Goal: Task Accomplishment & Management: Manage account settings

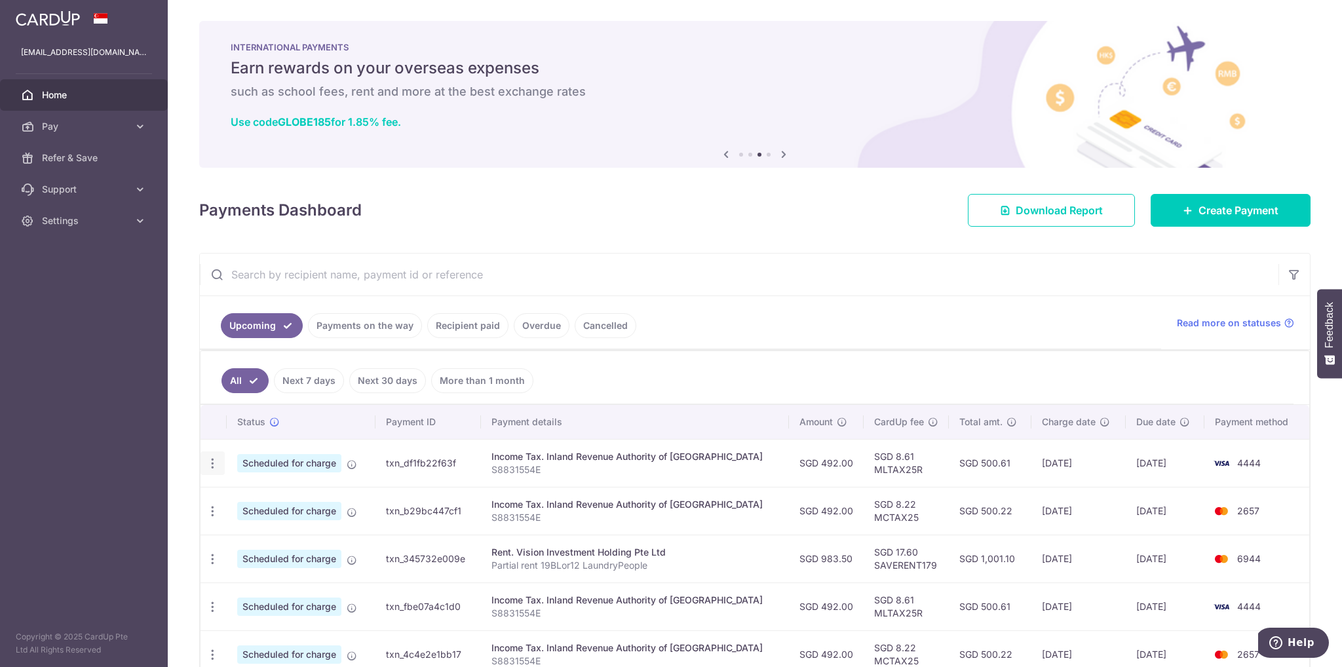
click at [206, 459] on icon "button" at bounding box center [213, 464] width 14 height 14
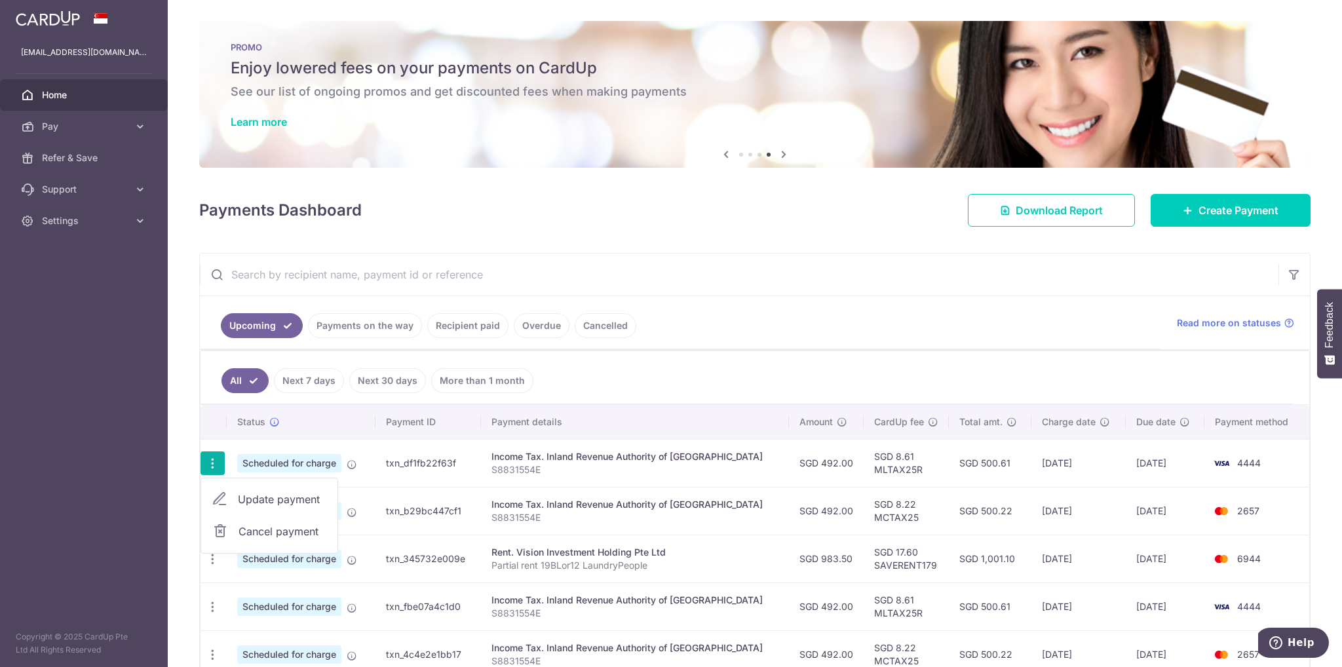
click at [252, 530] on span "Cancel payment" at bounding box center [283, 532] width 88 height 16
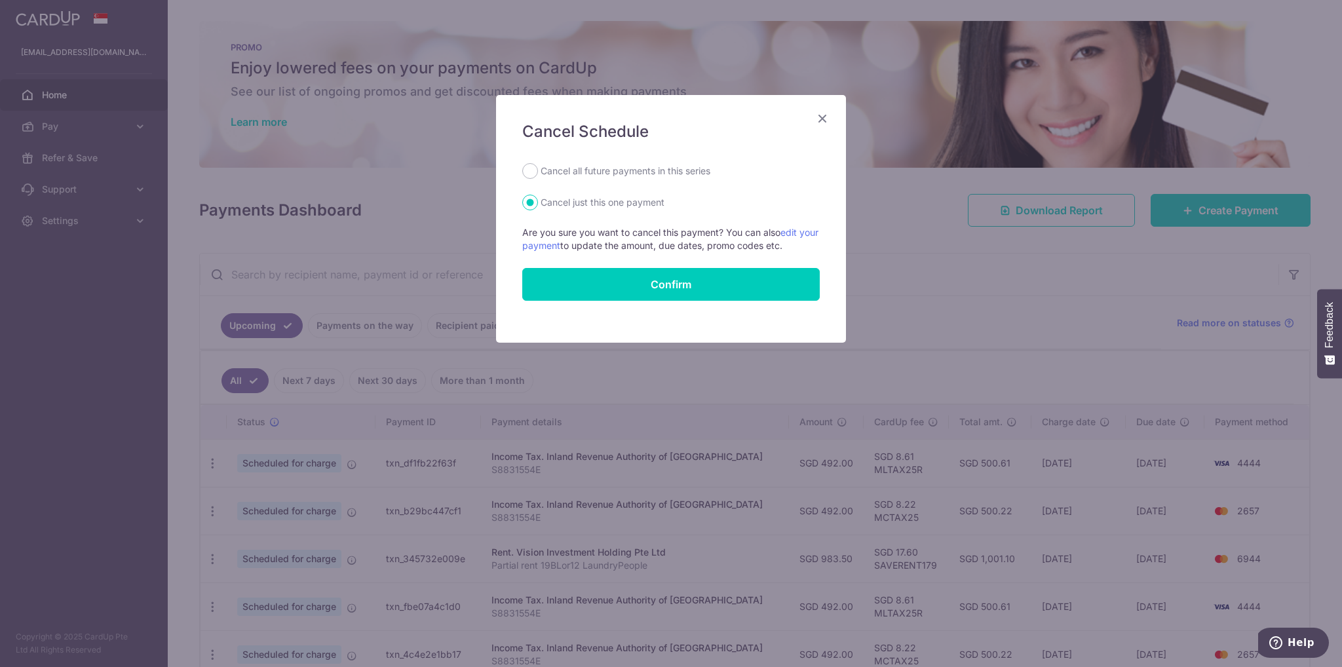
click at [666, 172] on label "Cancel all future payments in this series" at bounding box center [626, 171] width 170 height 16
click at [538, 172] on input "Cancel all future payments in this series" at bounding box center [530, 171] width 16 height 16
radio input "true"
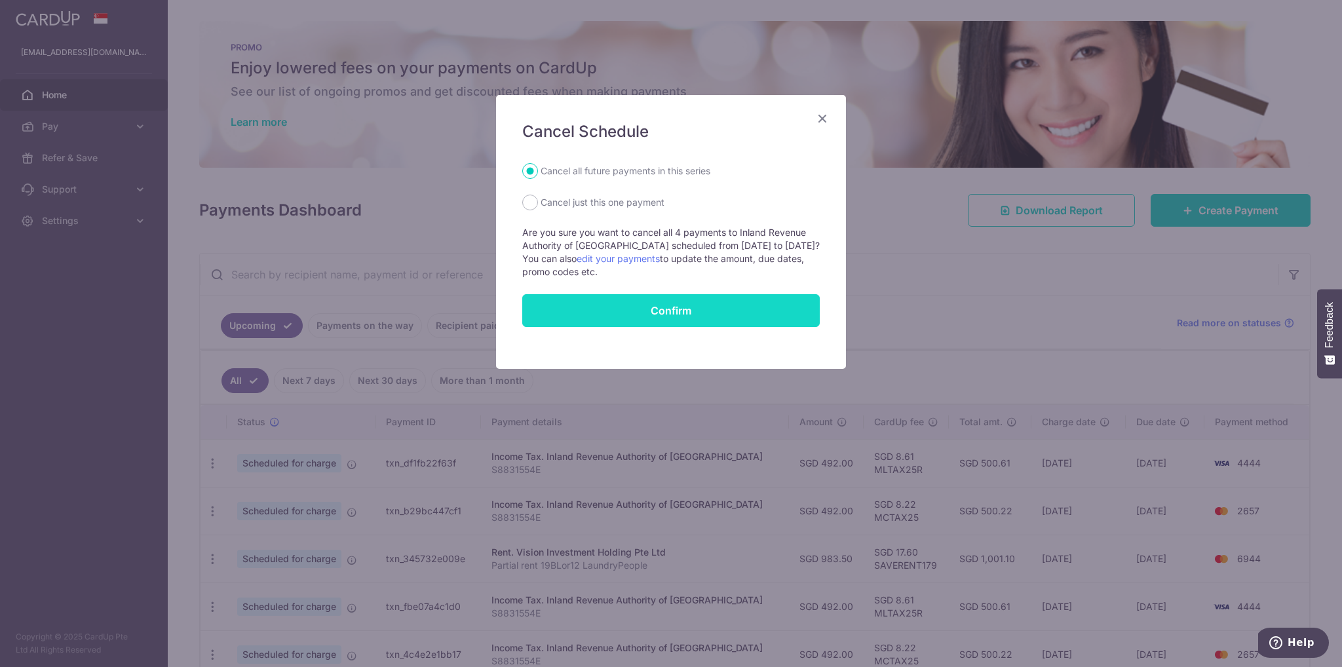
click at [694, 317] on button "Confirm" at bounding box center [671, 310] width 298 height 33
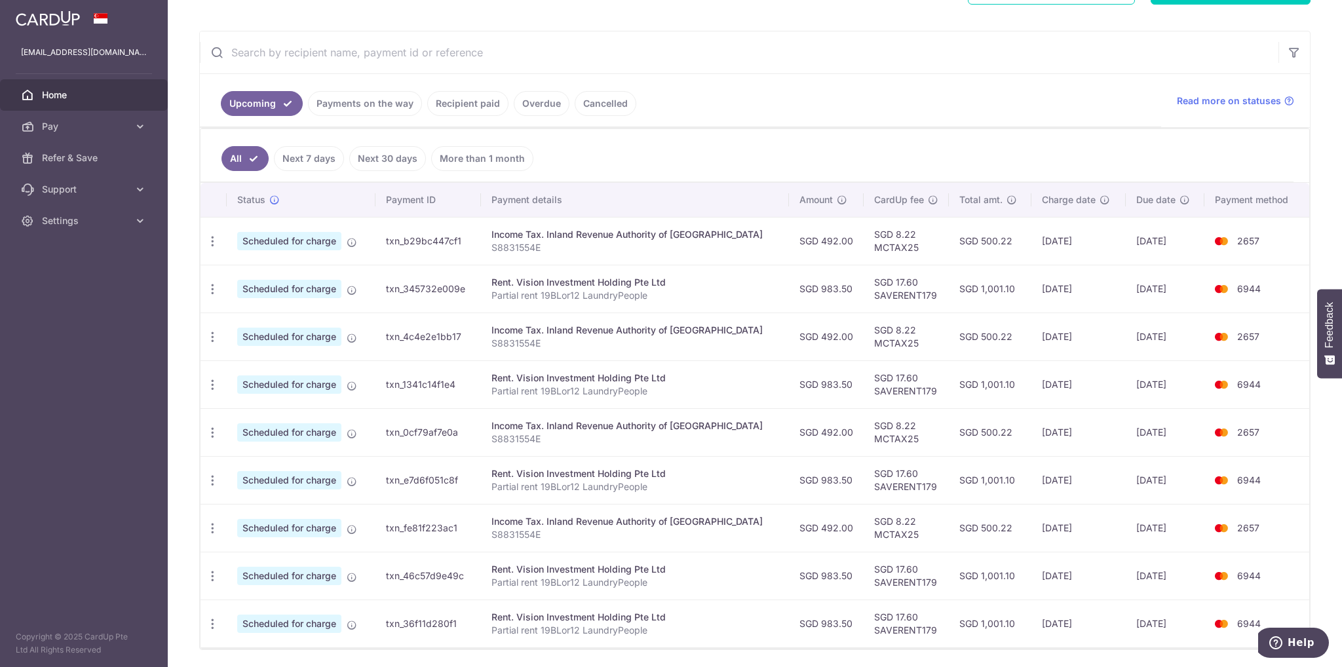
scroll to position [263, 0]
